Goal: Transaction & Acquisition: Obtain resource

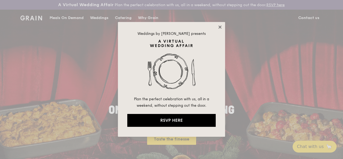
click at [218, 28] on icon at bounding box center [220, 27] width 5 height 5
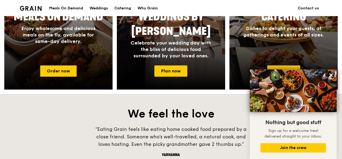
scroll to position [268, 0]
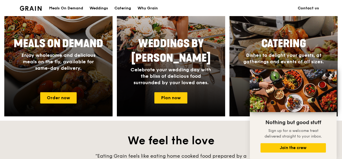
click at [314, 48] on h2 "Catering" at bounding box center [283, 43] width 101 height 14
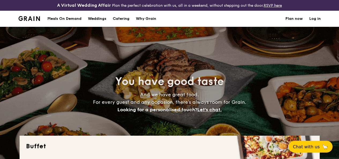
select select
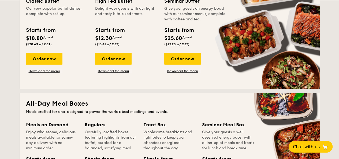
scroll to position [165, 0]
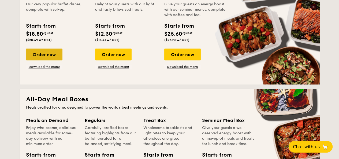
click at [39, 60] on div "Order now" at bounding box center [44, 55] width 36 height 12
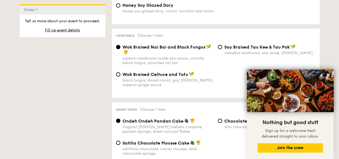
scroll to position [456, 0]
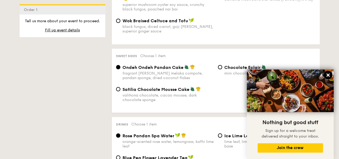
click at [327, 75] on icon at bounding box center [328, 75] width 5 height 5
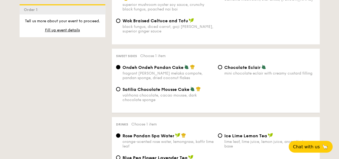
scroll to position [402, 0]
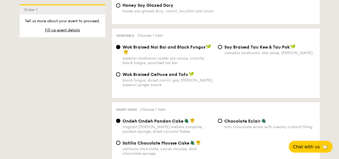
select select
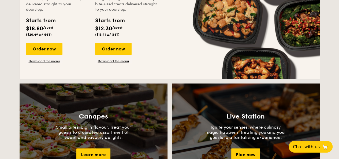
scroll to position [434, 0]
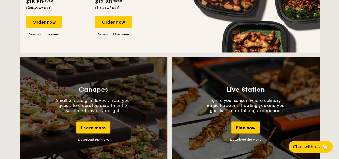
click at [96, 141] on link "Download the menu" at bounding box center [93, 140] width 31 height 4
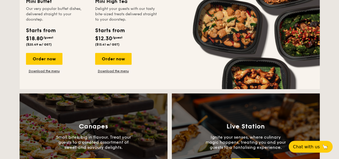
scroll to position [380, 0]
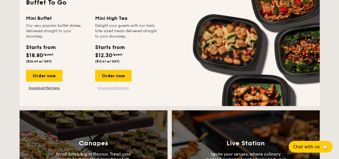
click at [117, 90] on link "Download the menu" at bounding box center [113, 88] width 36 height 4
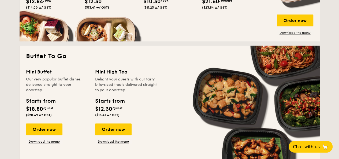
scroll to position [354, 0]
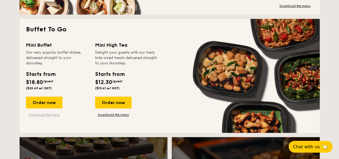
click at [38, 117] on link "Download the menu" at bounding box center [44, 115] width 36 height 4
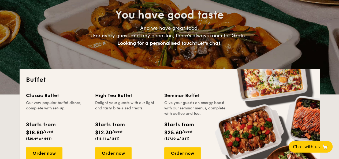
scroll to position [5, 0]
